Goal: Entertainment & Leisure: Consume media (video, audio)

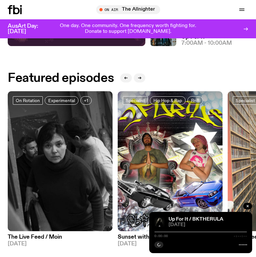
scroll to position [300, 0]
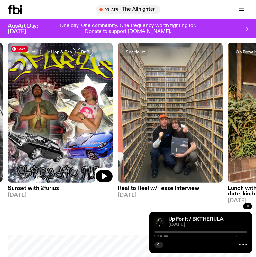
click at [66, 96] on img at bounding box center [60, 113] width 105 height 140
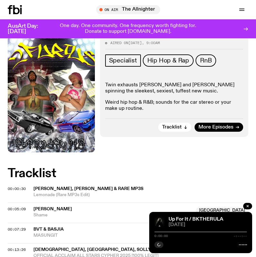
scroll to position [32, 0]
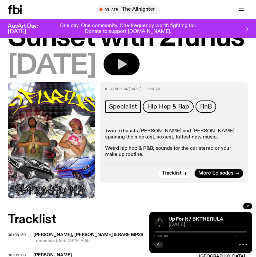
click at [128, 70] on icon "button" at bounding box center [121, 64] width 13 height 13
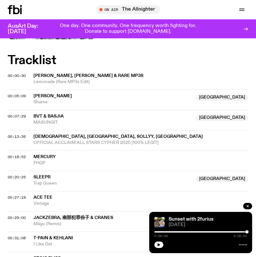
scroll to position [0, 0]
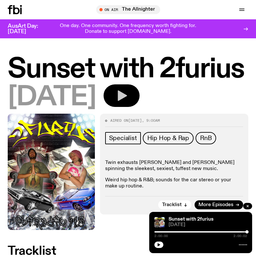
click at [127, 98] on icon "button" at bounding box center [122, 96] width 9 height 11
click at [104, 84] on button "button" at bounding box center [122, 95] width 36 height 23
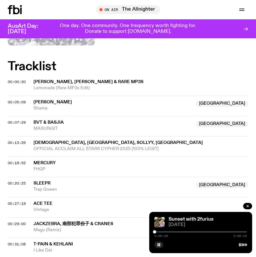
scroll to position [162, 0]
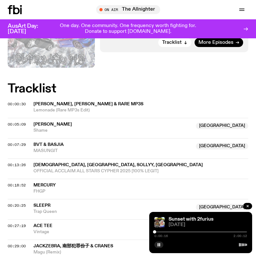
click at [92, 105] on span "[PERSON_NAME], [PERSON_NAME] & Rare MP3s" at bounding box center [89, 104] width 110 height 5
click at [96, 104] on div "Copied" at bounding box center [141, 107] width 215 height 12
click at [16, 103] on span "00:00:30" at bounding box center [17, 103] width 18 height 5
click at [20, 126] on span "00:05:09" at bounding box center [17, 124] width 18 height 5
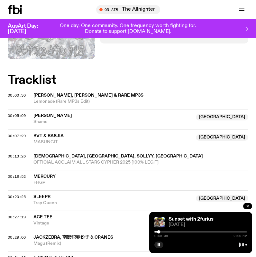
scroll to position [173, 0]
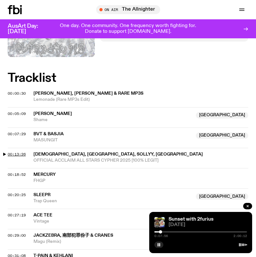
click at [22, 153] on span "00:13:26" at bounding box center [17, 154] width 18 height 5
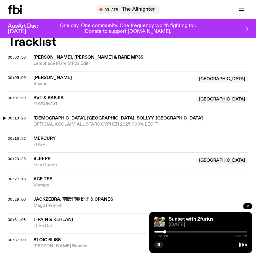
scroll to position [207, 0]
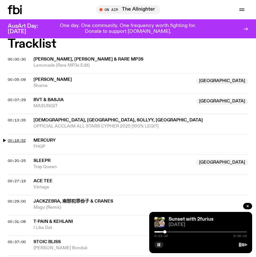
click at [21, 138] on span "00:18:52" at bounding box center [17, 140] width 18 height 5
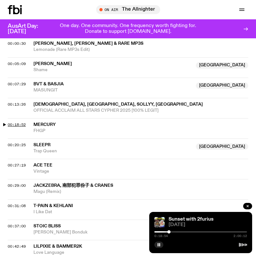
scroll to position [223, 0]
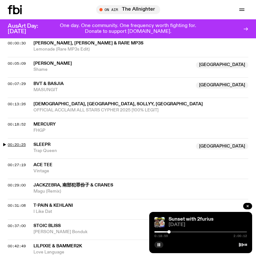
click at [11, 143] on span "00:20:25" at bounding box center [17, 144] width 18 height 5
click at [16, 164] on span "00:27:19" at bounding box center [17, 164] width 18 height 5
click at [158, 246] on rect "button" at bounding box center [158, 244] width 1 height 3
click at [161, 249] on div "Sunset with 2furius [DATE] 0:27:44 2:00:12" at bounding box center [201, 232] width 103 height 41
click at [160, 247] on button "button" at bounding box center [159, 245] width 9 height 6
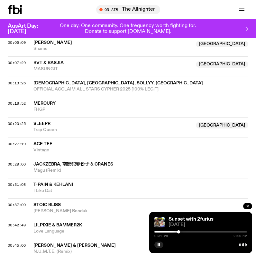
scroll to position [246, 0]
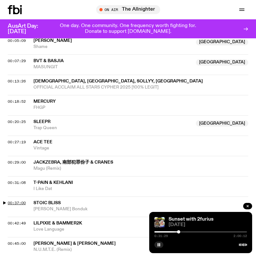
click at [22, 201] on span "00:37:00" at bounding box center [17, 202] width 18 height 5
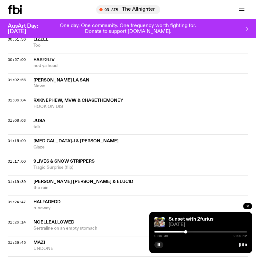
scroll to position [491, 0]
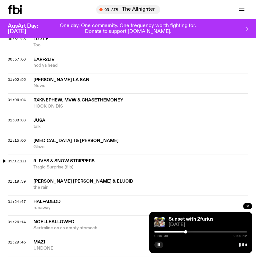
click at [20, 159] on span "01:17:00" at bounding box center [17, 161] width 18 height 5
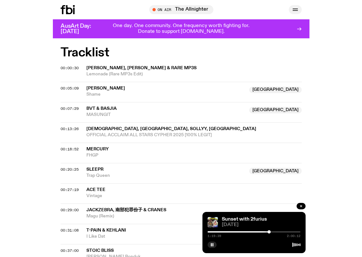
scroll to position [198, 0]
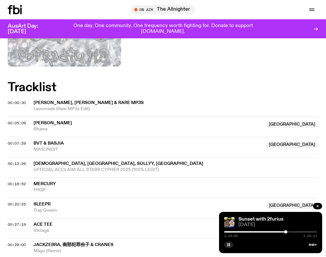
click at [227, 245] on rect "button" at bounding box center [227, 244] width 1 height 3
